Goal: Transaction & Acquisition: Obtain resource

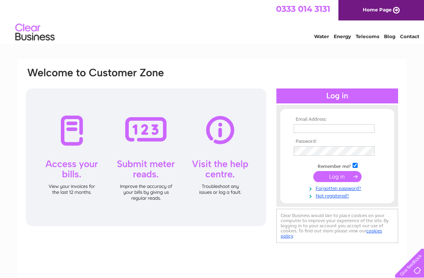
click at [347, 133] on input "text" at bounding box center [334, 128] width 81 height 9
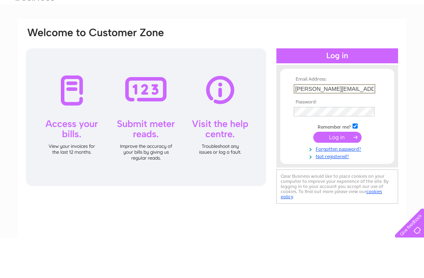
type input "Liz-woodfield@hotmail.co.uk"
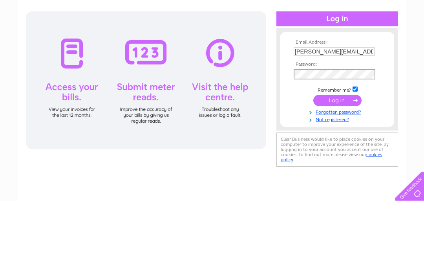
click at [342, 172] on input "submit" at bounding box center [337, 177] width 48 height 11
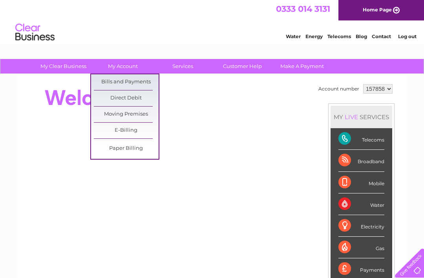
click at [139, 82] on link "Bills and Payments" at bounding box center [126, 82] width 65 height 16
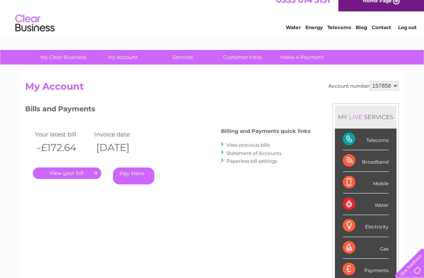
scroll to position [10, 0]
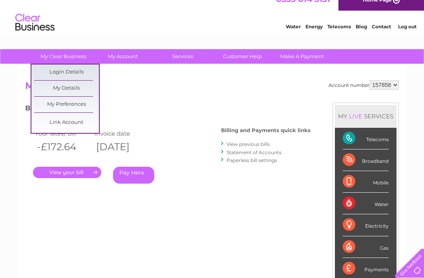
click at [122, 92] on h2 "My Account" at bounding box center [212, 87] width 374 height 15
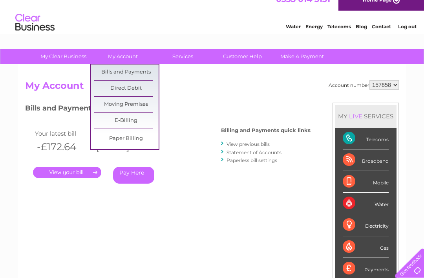
click at [117, 73] on link "Bills and Payments" at bounding box center [126, 72] width 65 height 16
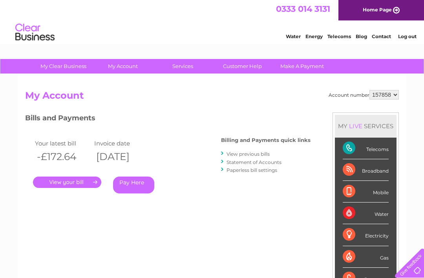
click at [262, 154] on link "View previous bills" at bounding box center [248, 154] width 43 height 6
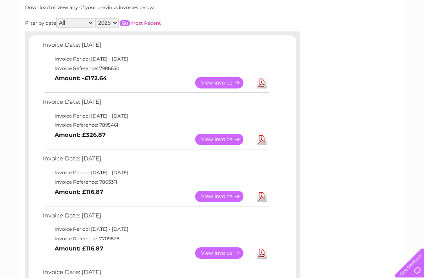
scroll to position [107, 0]
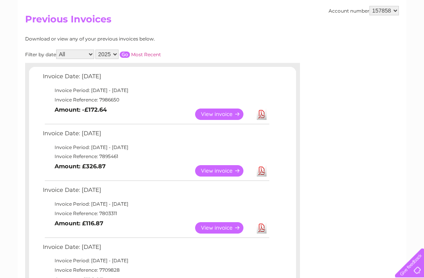
scroll to position [76, 0]
click at [266, 115] on link "Download" at bounding box center [262, 113] width 10 height 11
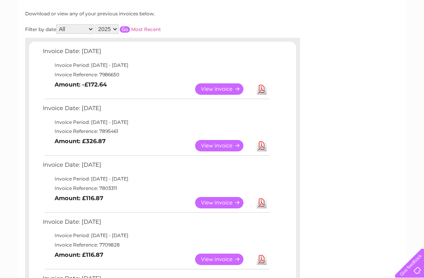
click at [217, 83] on link "View" at bounding box center [224, 88] width 58 height 11
click at [266, 140] on link "Download" at bounding box center [262, 145] width 10 height 11
click at [223, 146] on link "View" at bounding box center [224, 145] width 58 height 11
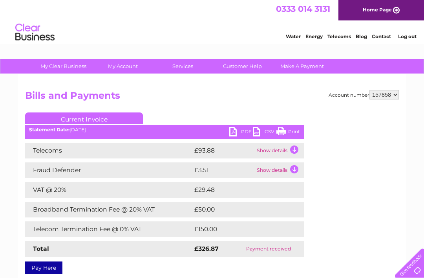
click at [274, 252] on td "Payment received" at bounding box center [268, 249] width 71 height 16
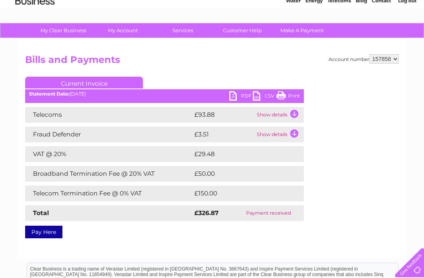
scroll to position [36, 0]
click at [241, 91] on link "PDF" at bounding box center [241, 96] width 24 height 11
